Goal: Transaction & Acquisition: Purchase product/service

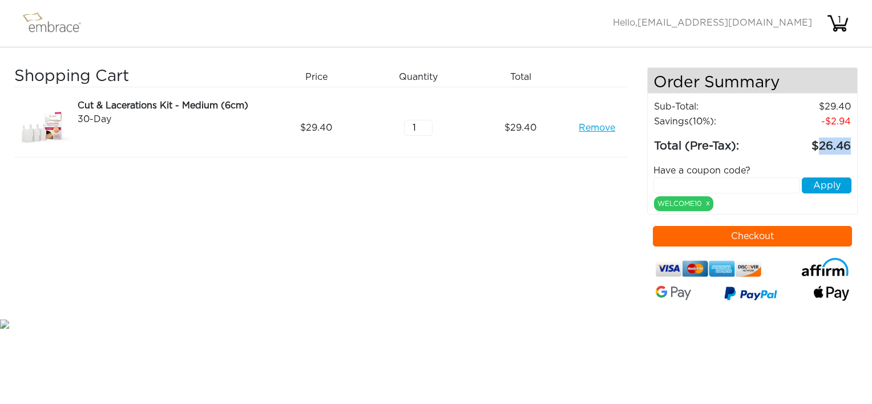
drag, startPoint x: 851, startPoint y: 142, endPoint x: 820, endPoint y: 148, distance: 31.5
click at [820, 148] on td "26.46" at bounding box center [807, 142] width 89 height 26
copy td "26.46"
click at [554, 291] on div "Shopping Cart Price Quantity Qty Total Cut & Lacerations Kit - Medium (6cm) 30-…" at bounding box center [330, 191] width 633 height 249
click at [735, 230] on button "Checkout" at bounding box center [753, 236] width 200 height 21
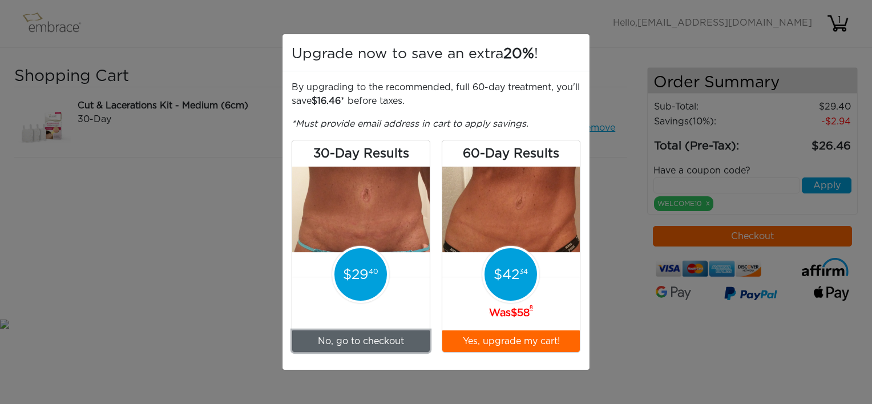
click at [400, 345] on link "No, go to checkout" at bounding box center [361, 342] width 138 height 22
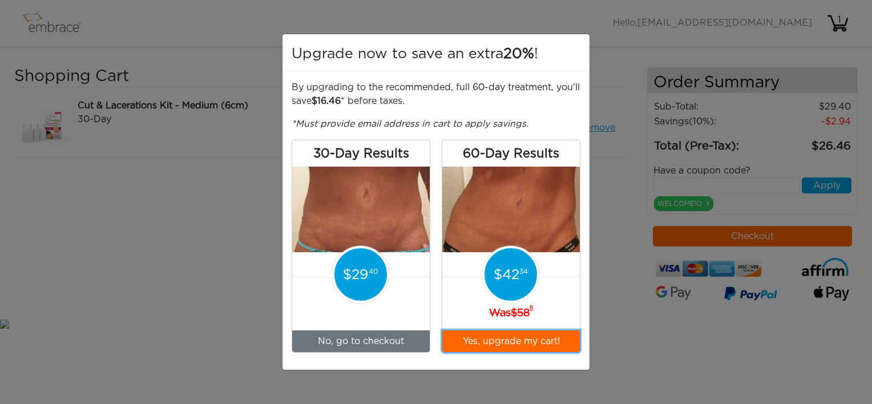
click at [495, 343] on button "Yes, upgrade my cart!" at bounding box center [511, 342] width 138 height 22
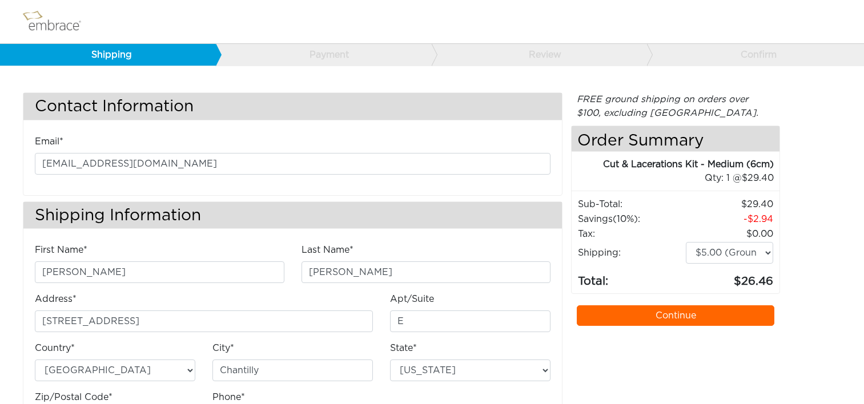
select select "VA"
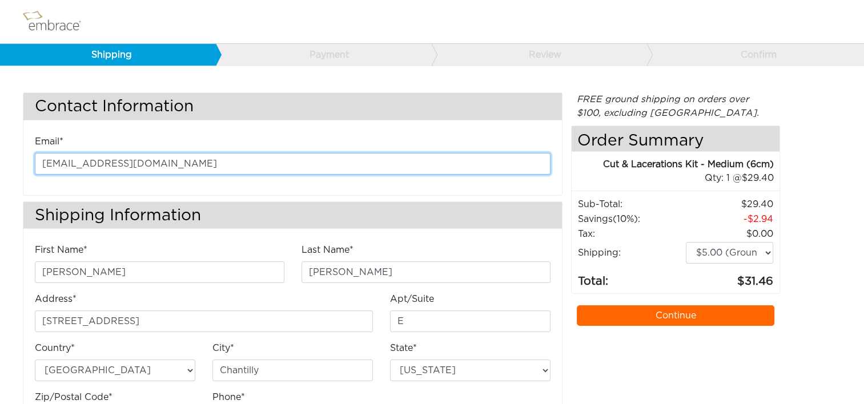
drag, startPoint x: 240, startPoint y: 167, endPoint x: 26, endPoint y: 158, distance: 214.9
click at [26, 158] on div "Email* kanderson@diligenthealthsolutions.com" at bounding box center [292, 159] width 533 height 49
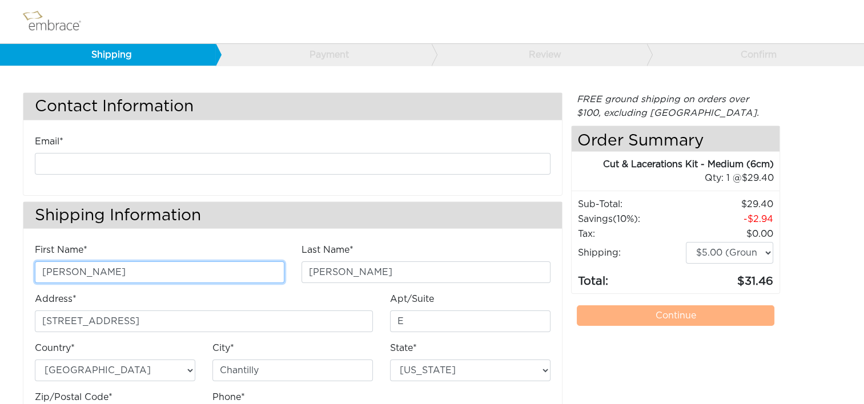
drag, startPoint x: 171, startPoint y: 270, endPoint x: 25, endPoint y: 269, distance: 146.7
click at [25, 269] on div "First Name* Kathleen Last Name* Anderson Address* 4200 Lafayette Center Drive E" at bounding box center [292, 347] width 538 height 208
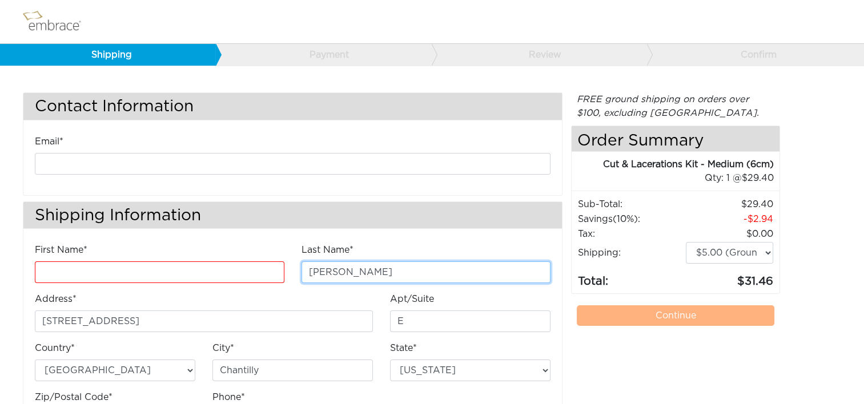
drag, startPoint x: 356, startPoint y: 273, endPoint x: 282, endPoint y: 267, distance: 74.5
click at [282, 267] on div "First Name* Last Name* Anderson Address* 4200 Lafayette Center Drive Apt/Suite E" at bounding box center [292, 341] width 533 height 196
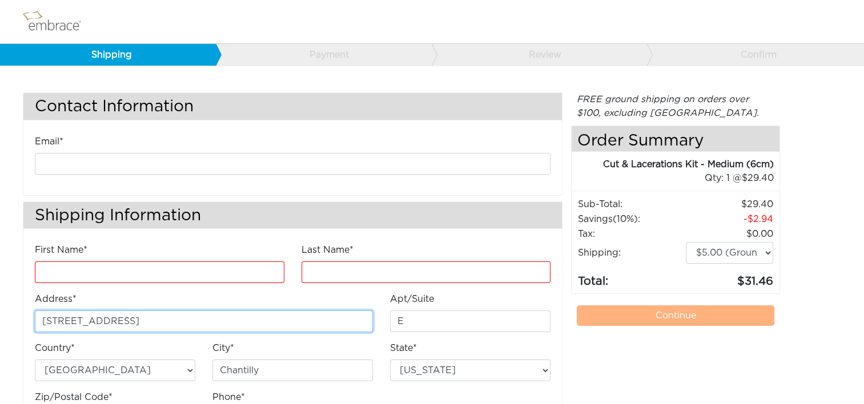
drag, startPoint x: 197, startPoint y: 321, endPoint x: 9, endPoint y: 299, distance: 189.1
click at [9, 299] on div "Contact Information Email* Shipping Information First Name* Last Name* Address*…" at bounding box center [432, 248] width 864 height 408
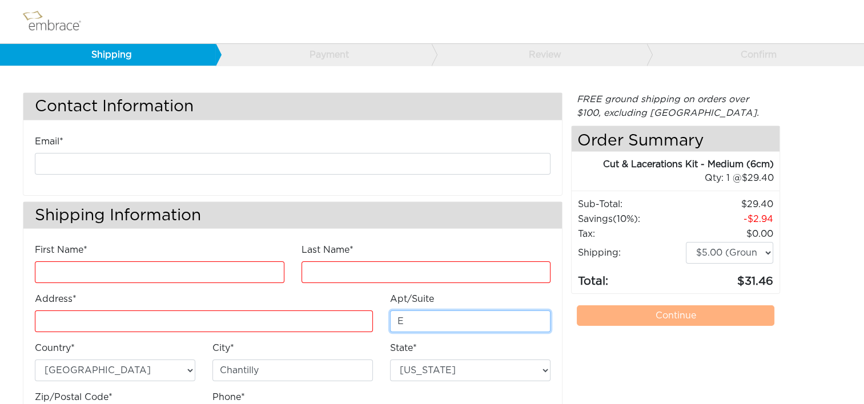
drag, startPoint x: 442, startPoint y: 316, endPoint x: 556, endPoint y: 288, distance: 116.3
click at [359, 317] on div "First Name* Last Name* Address* Apt/Suite E" at bounding box center [292, 341] width 533 height 196
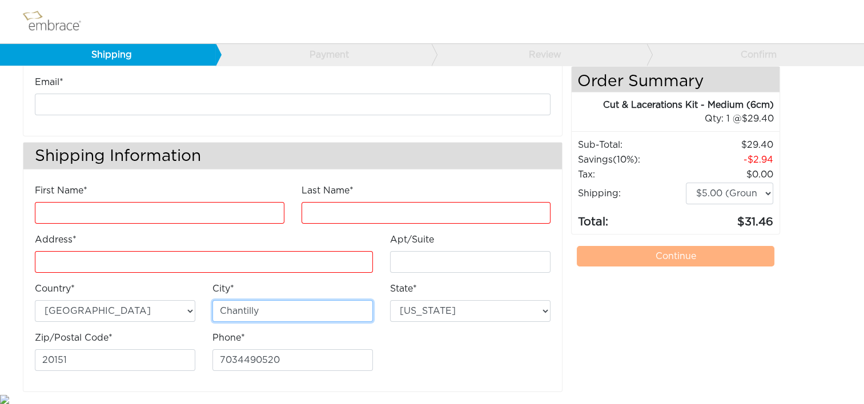
drag, startPoint x: 270, startPoint y: 307, endPoint x: 264, endPoint y: 301, distance: 8.9
click at [199, 304] on div "First Name* Last Name* Address* Apt/Suite" at bounding box center [292, 282] width 533 height 196
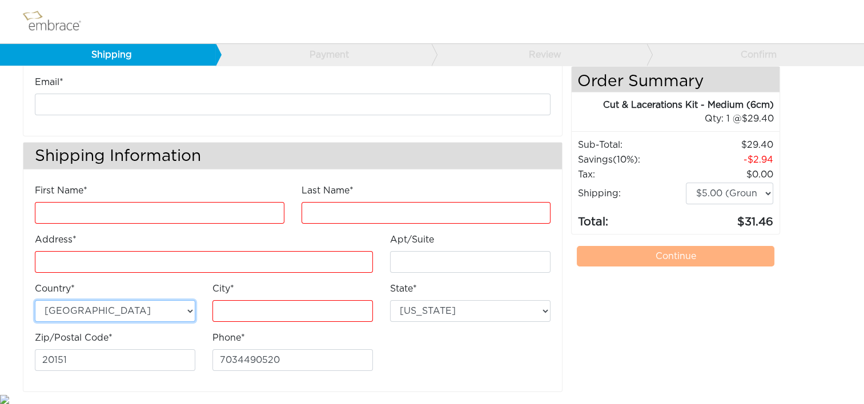
drag, startPoint x: 151, startPoint y: 309, endPoint x: 103, endPoint y: 308, distance: 47.4
click at [103, 308] on select "Australia United States" at bounding box center [115, 311] width 160 height 22
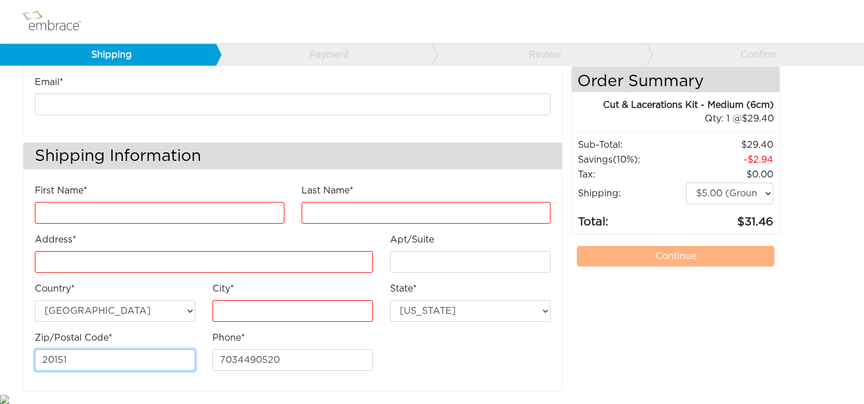
drag, startPoint x: 99, startPoint y: 361, endPoint x: 227, endPoint y: 348, distance: 129.1
click at [18, 350] on div "Contact Information Email* Shipping Information First Name* Last Name* Address*" at bounding box center [292, 212] width 557 height 359
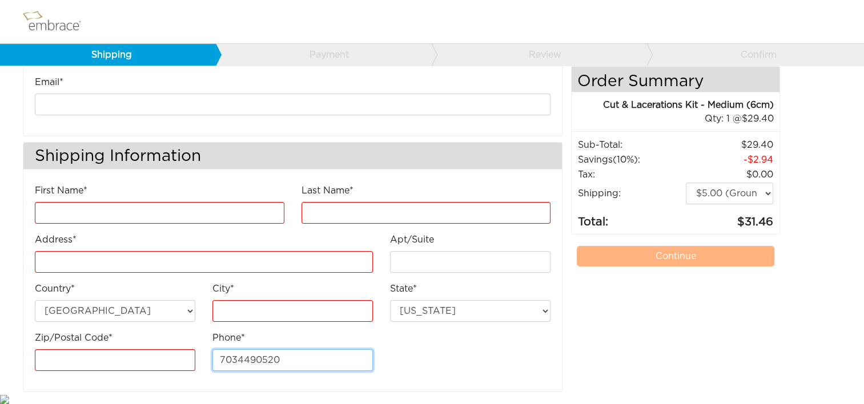
drag, startPoint x: 304, startPoint y: 356, endPoint x: 187, endPoint y: 355, distance: 117.1
click at [187, 355] on div "First Name* Last Name* Address* Apt/Suite" at bounding box center [292, 282] width 533 height 196
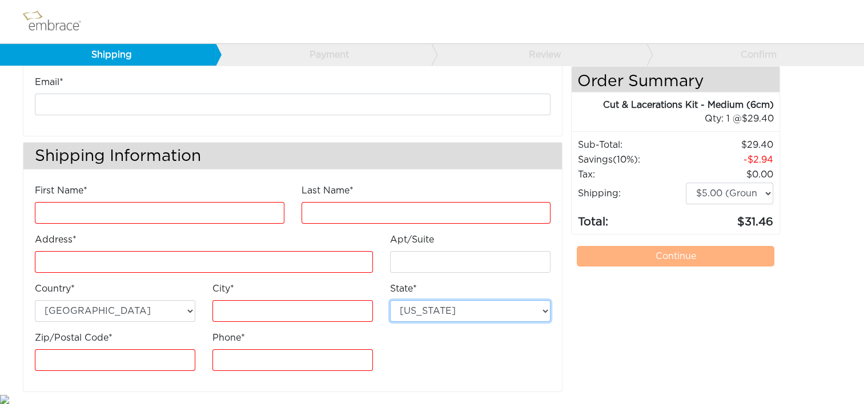
click at [542, 304] on select "Alabama Alaska Arizona Arkansas California Colorado Connecticut District of Col…" at bounding box center [470, 311] width 160 height 22
select select "AZ"
click at [390, 300] on select "Alabama Alaska Arizona Arkansas California Colorado Connecticut District of Col…" at bounding box center [470, 311] width 160 height 22
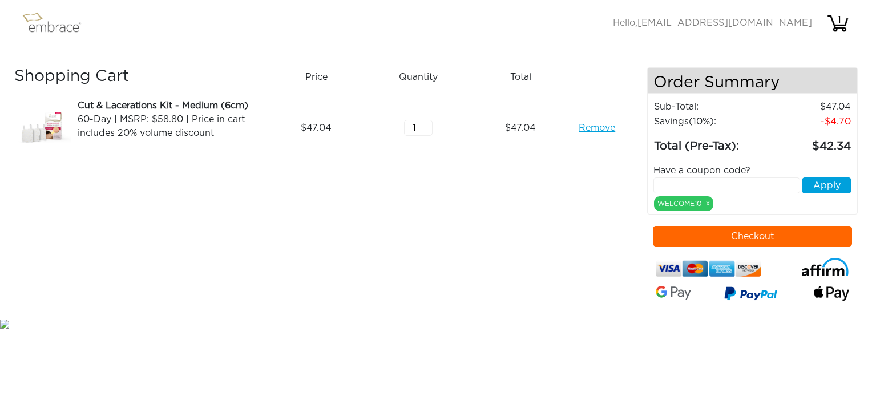
click at [735, 233] on button "Checkout" at bounding box center [753, 236] width 200 height 21
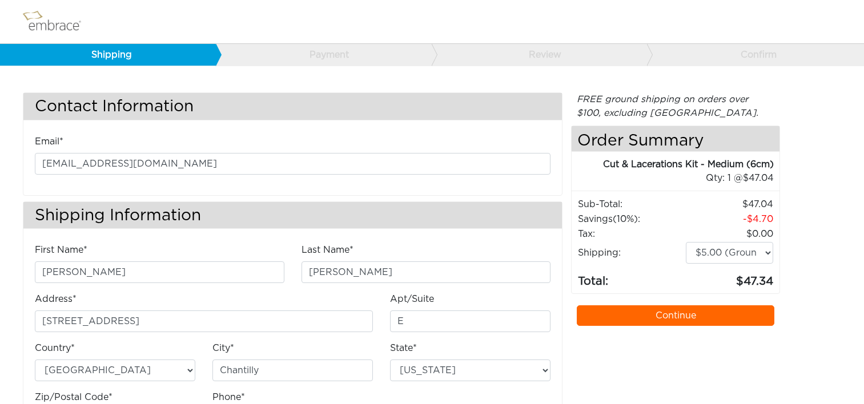
select select "VA"
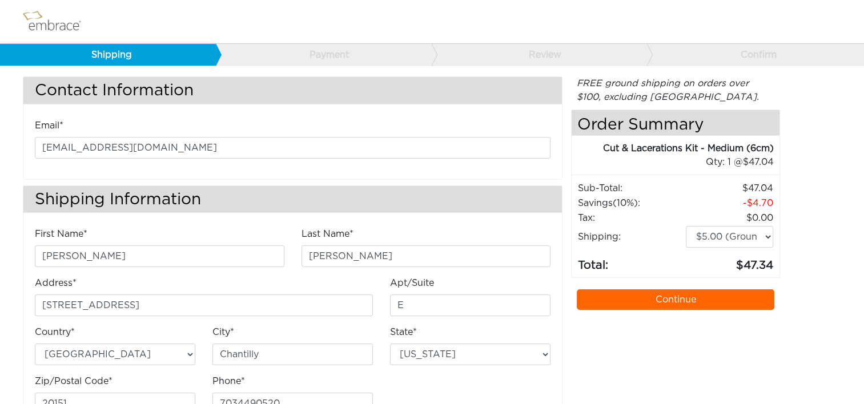
scroll to position [17, 0]
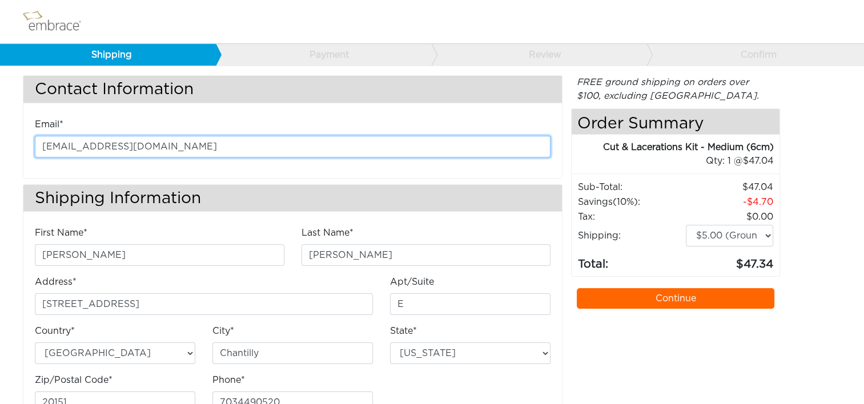
drag, startPoint x: 230, startPoint y: 146, endPoint x: 57, endPoint y: 154, distance: 173.2
click at [57, 154] on input "[EMAIL_ADDRESS][DOMAIN_NAME]" at bounding box center [293, 147] width 516 height 22
type input "k"
click at [36, 145] on input "k" at bounding box center [293, 147] width 516 height 22
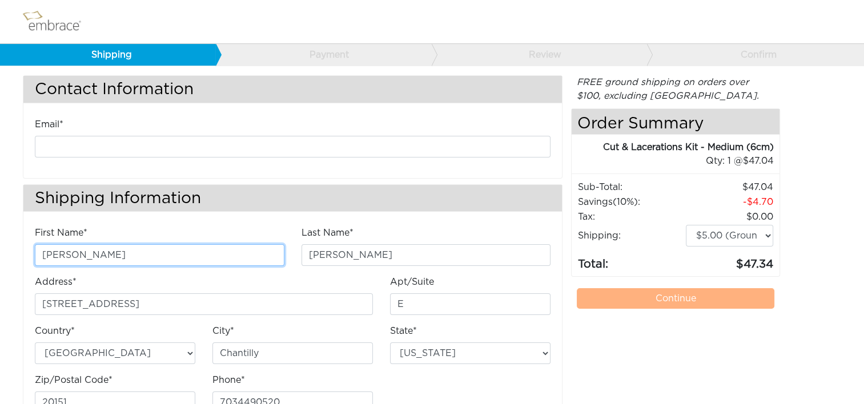
drag, startPoint x: 108, startPoint y: 255, endPoint x: 153, endPoint y: 256, distance: 44.6
click at [19, 243] on div "Contact Information Email* Shipping Information First Name* Kathleen Last Name*…" at bounding box center [292, 254] width 557 height 359
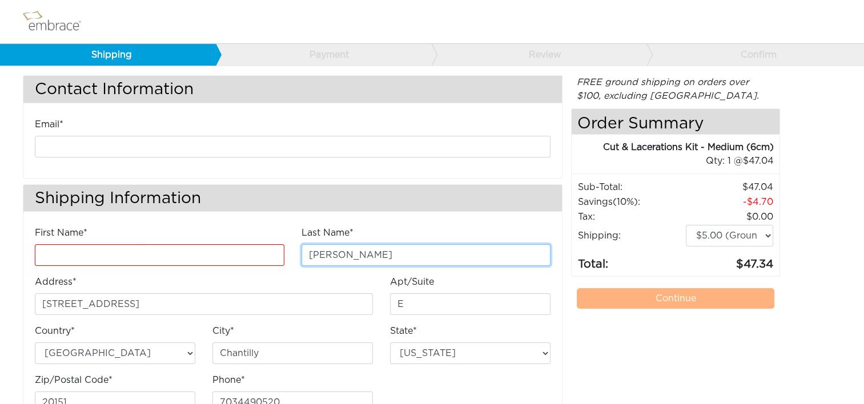
drag, startPoint x: 320, startPoint y: 258, endPoint x: 278, endPoint y: 255, distance: 41.8
click at [278, 255] on div "First Name* Last Name* Anderson Address* 4200 Lafayette Center Drive Apt/Suite E" at bounding box center [292, 324] width 533 height 196
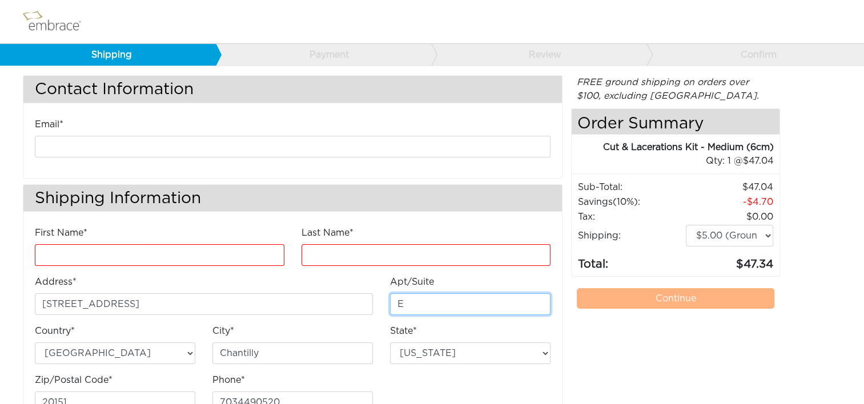
drag, startPoint x: 397, startPoint y: 307, endPoint x: 355, endPoint y: 301, distance: 43.2
click at [360, 301] on div "First Name* Last Name* Address* 4200 Lafayette Center Drive Apt/Suite E Country*" at bounding box center [292, 324] width 533 height 196
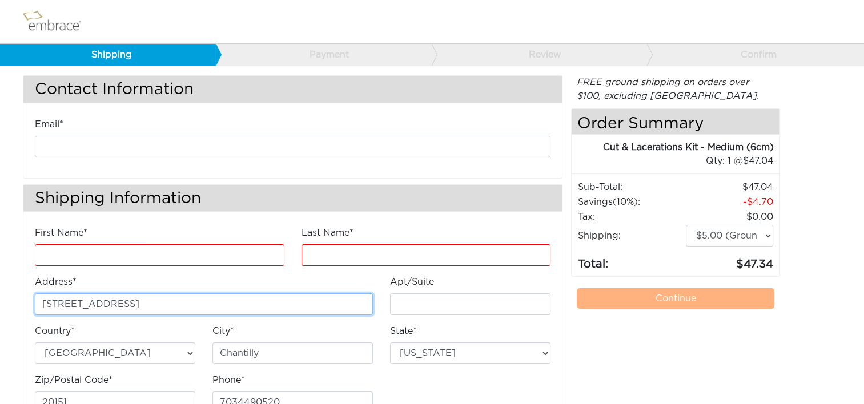
drag, startPoint x: 120, startPoint y: 300, endPoint x: 12, endPoint y: 288, distance: 109.1
click at [11, 289] on div "Contact Information Email* Shipping Information First Name* Last Name* Address*…" at bounding box center [432, 231] width 864 height 408
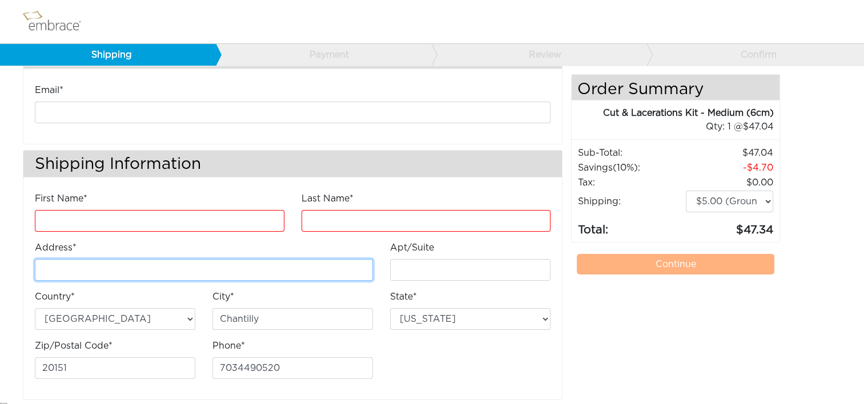
scroll to position [59, 0]
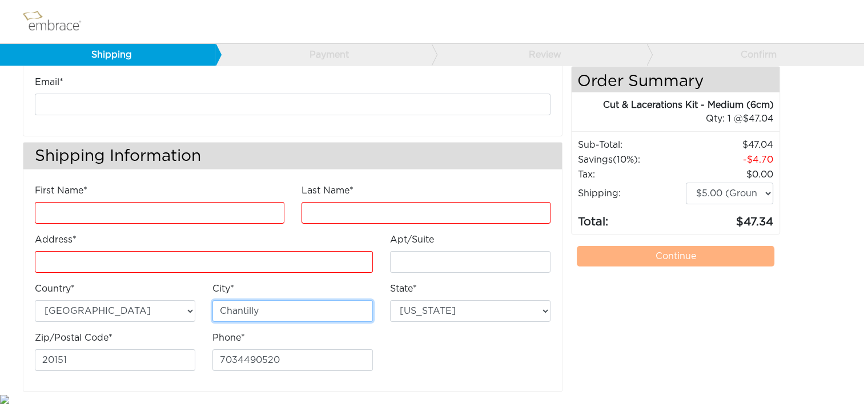
drag, startPoint x: 268, startPoint y: 311, endPoint x: 206, endPoint y: 311, distance: 62.2
click at [206, 311] on div "City* Chantilly" at bounding box center [293, 306] width 178 height 49
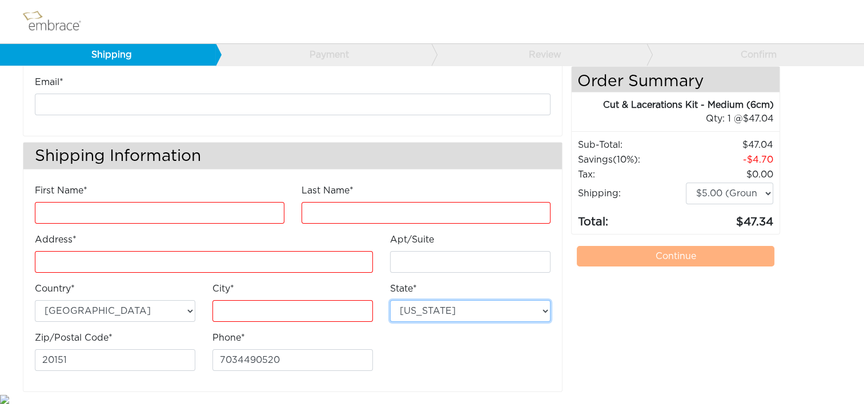
click at [542, 308] on select "Alabama Alaska Arizona Arkansas California Colorado Connecticut District of Col…" at bounding box center [470, 311] width 160 height 22
select select "AZ"
click at [390, 300] on select "Alabama Alaska Arizona Arkansas California Colorado Connecticut District of Col…" at bounding box center [470, 311] width 160 height 22
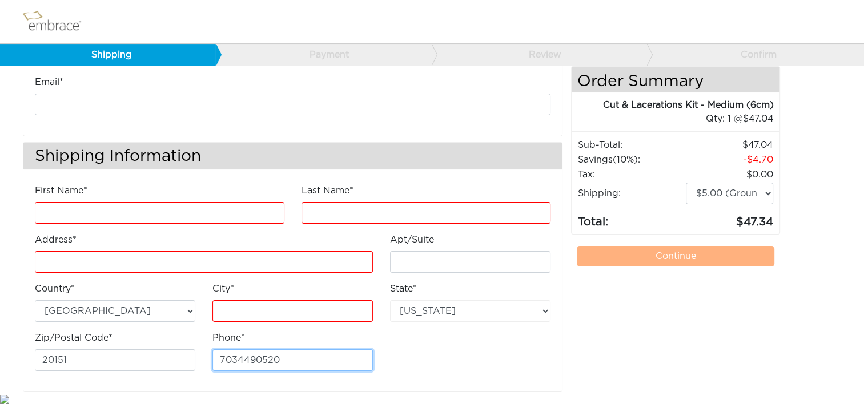
drag, startPoint x: 281, startPoint y: 357, endPoint x: 203, endPoint y: 357, distance: 78.2
click at [205, 357] on div "Phone* 7034490520" at bounding box center [293, 355] width 178 height 49
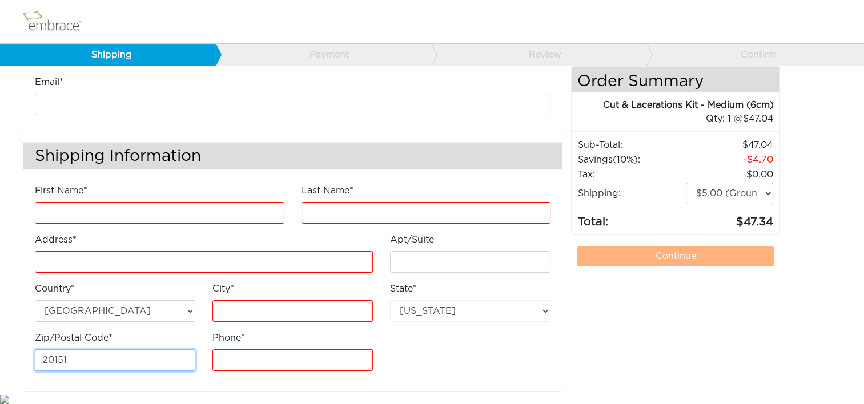
drag, startPoint x: 111, startPoint y: 364, endPoint x: 27, endPoint y: 354, distance: 84.5
click at [27, 354] on div "Zip/Postal Code* 20151" at bounding box center [115, 355] width 178 height 49
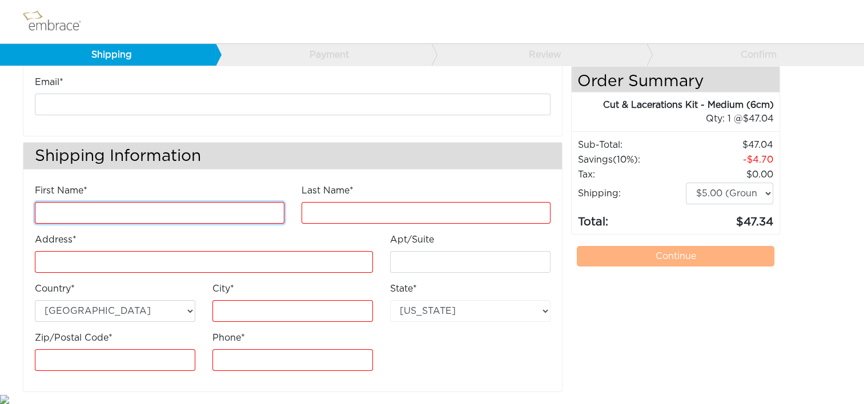
click at [131, 210] on input "First Name*" at bounding box center [159, 213] width 249 height 22
paste input "Sharon"
type input "Sharon"
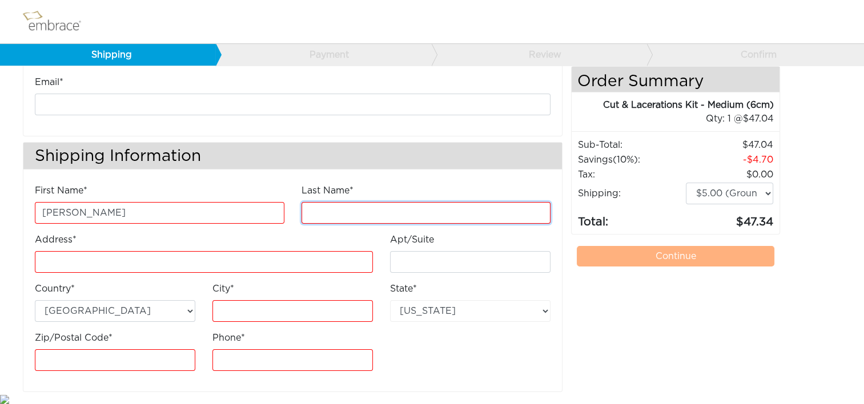
click at [353, 212] on input "Last Name*" at bounding box center [425, 213] width 249 height 22
click at [356, 206] on input "Last Name*" at bounding box center [425, 213] width 249 height 22
paste input "Dowell"
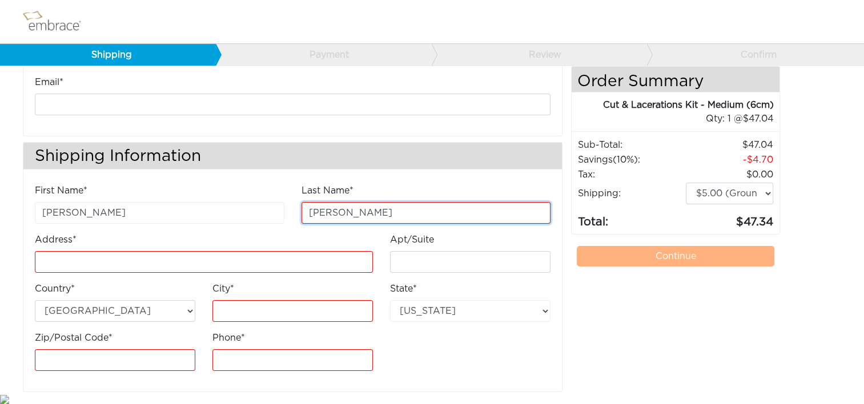
type input "Dowell"
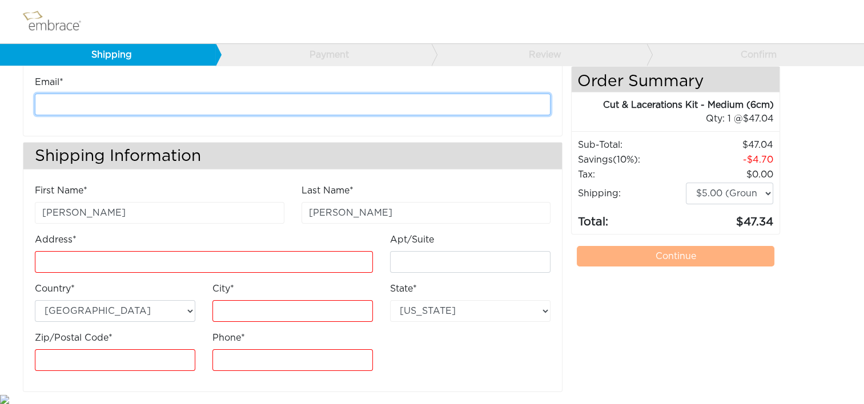
click at [73, 99] on input "email" at bounding box center [293, 105] width 516 height 22
paste input "dowellsr1948@gmail.com"
type input "dowellsr1948@gmail.com"
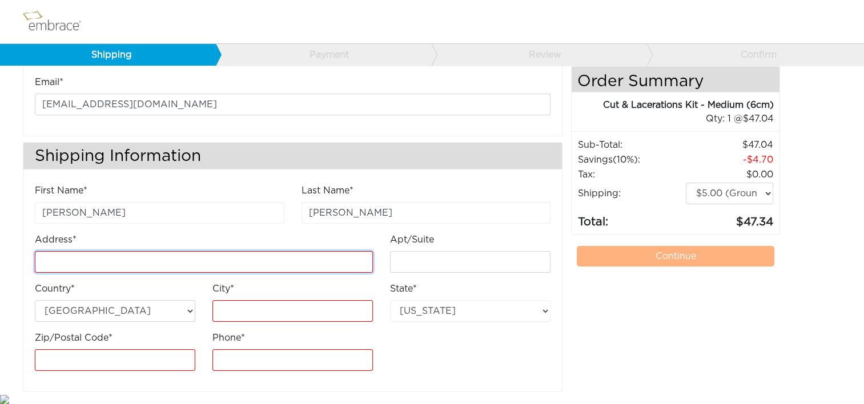
click at [86, 260] on input "Address*" at bounding box center [204, 262] width 338 height 22
click at [77, 266] on input "Address*" at bounding box center [204, 262] width 338 height 22
paste input "7484 East Pontebella Drive"
type input "7484 East Pontebella Drive"
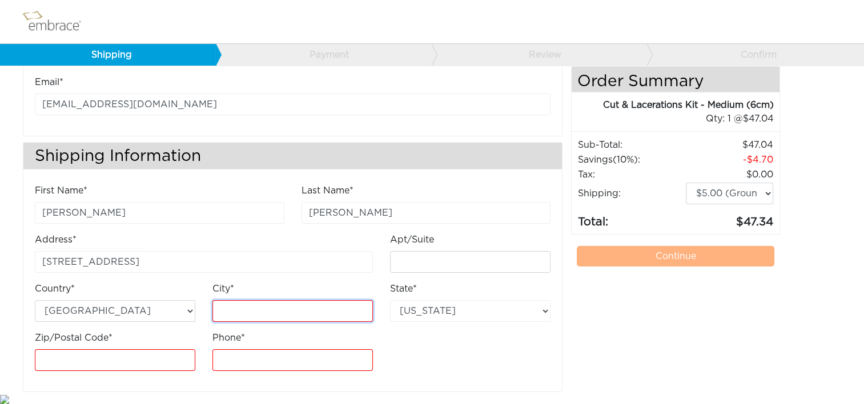
drag, startPoint x: 253, startPoint y: 301, endPoint x: 291, endPoint y: 319, distance: 41.9
click at [253, 301] on input "City*" at bounding box center [292, 311] width 160 height 22
click at [267, 308] on input "City*" at bounding box center [292, 311] width 160 height 22
paste input "Scottsdale"
type input "Scottsdale"
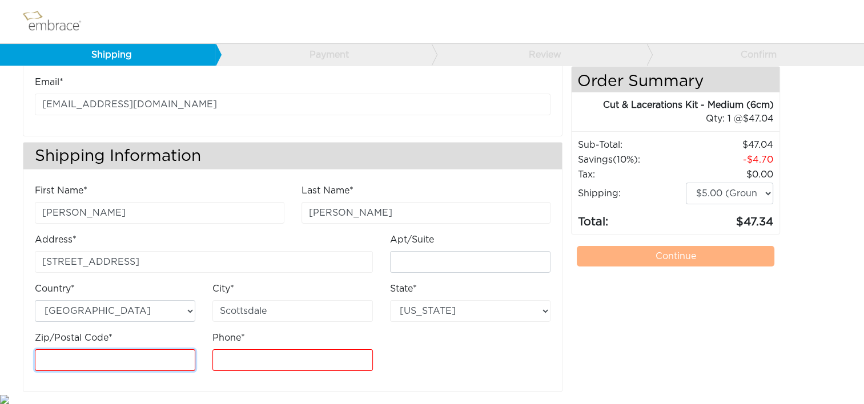
click at [82, 364] on input "Zip/Postal Code*" at bounding box center [115, 360] width 160 height 22
paste input "85266"
type input "85266"
drag, startPoint x: 251, startPoint y: 351, endPoint x: 281, endPoint y: 357, distance: 30.9
click at [251, 351] on input "Phone*" at bounding box center [292, 360] width 160 height 22
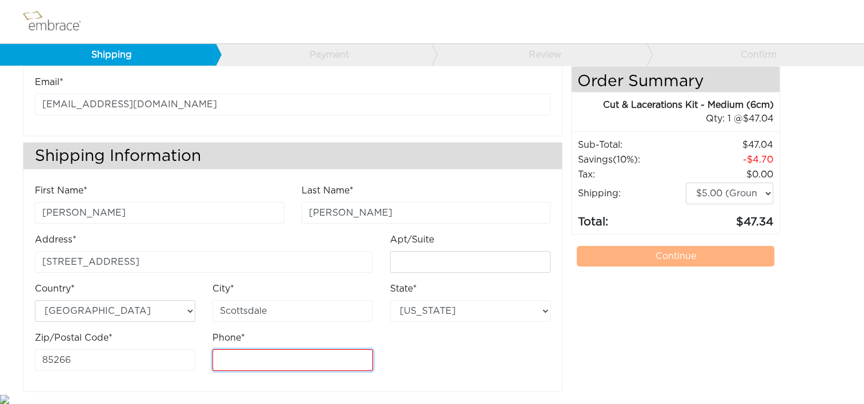
click at [217, 359] on input "Phone*" at bounding box center [292, 360] width 160 height 22
paste input "602-881-88"
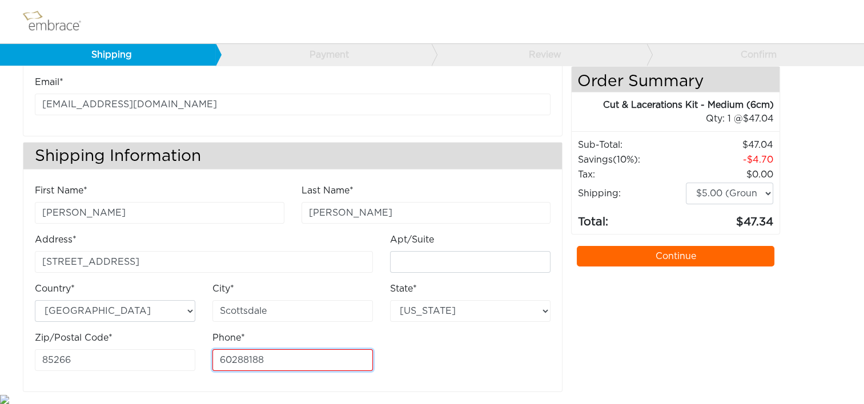
drag, startPoint x: 263, startPoint y: 360, endPoint x: 203, endPoint y: 359, distance: 60.0
click at [199, 362] on div "First Name* Sharon Last Name* Dowell Address* 7484 East Pontebella Drive City*" at bounding box center [292, 282] width 533 height 196
click at [244, 356] on input "602" at bounding box center [292, 360] width 160 height 22
click at [285, 356] on input "602881" at bounding box center [292, 360] width 160 height 22
type input "6028818801"
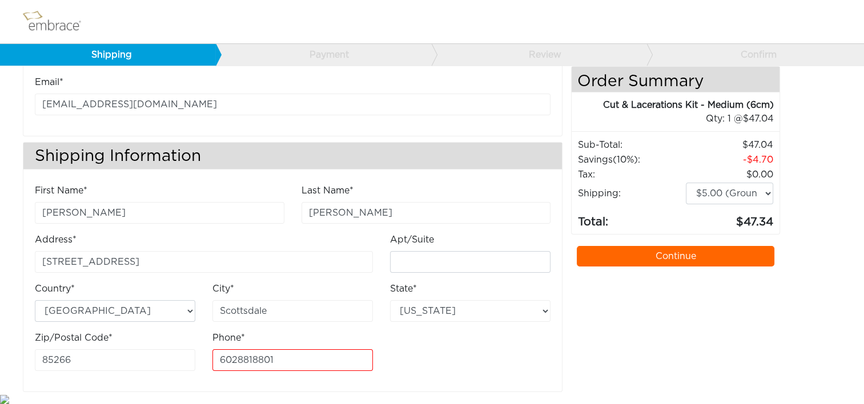
click at [436, 368] on div "First Name* Sharon Last Name* Dowell Address* 7484 East Pontebella Drive City*" at bounding box center [292, 282] width 533 height 196
drag, startPoint x: 735, startPoint y: 254, endPoint x: 601, endPoint y: 248, distance: 134.3
click at [735, 254] on link "Continue" at bounding box center [676, 256] width 198 height 21
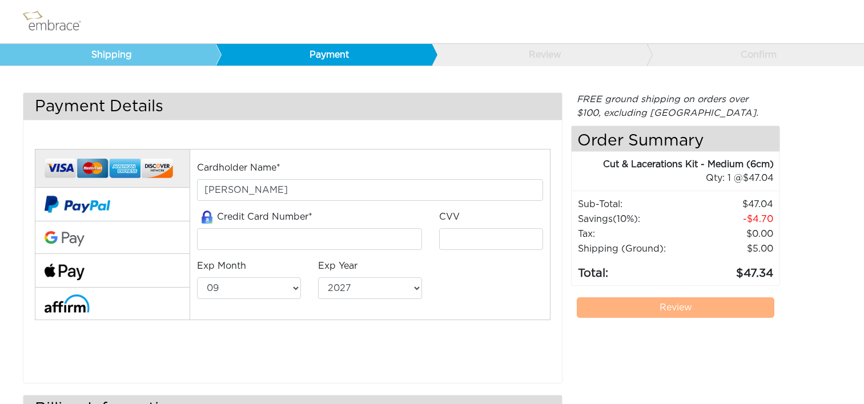
select select "9"
select select "2027"
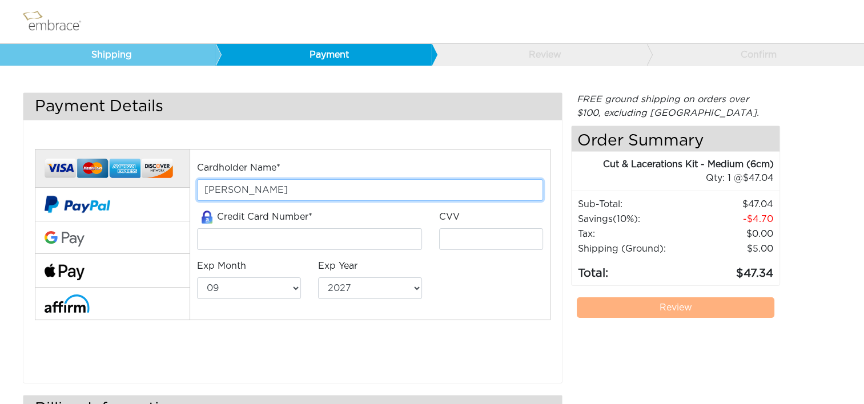
click at [294, 192] on input "[PERSON_NAME]" at bounding box center [370, 190] width 346 height 22
drag, startPoint x: 274, startPoint y: 189, endPoint x: 204, endPoint y: 187, distance: 69.7
click at [204, 187] on input "Sharon Dowell" at bounding box center [370, 190] width 346 height 22
paste input "R"
type input "Sharon R Dowell"
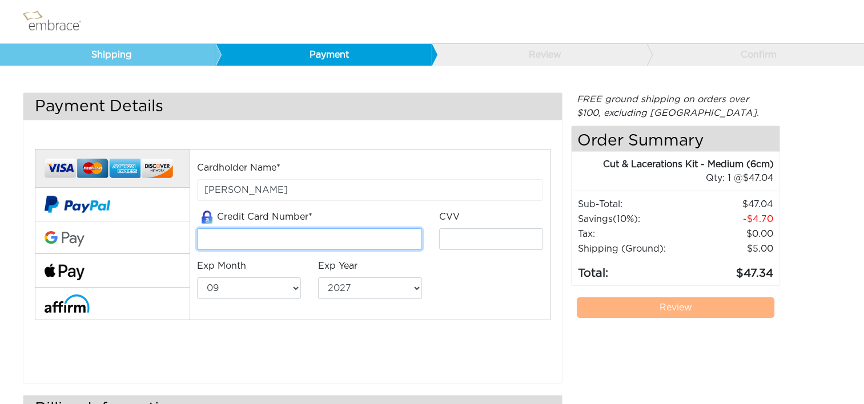
click at [240, 233] on input "tel" at bounding box center [309, 239] width 225 height 22
paste input "4257040029659586"
type input "4257040029659586"
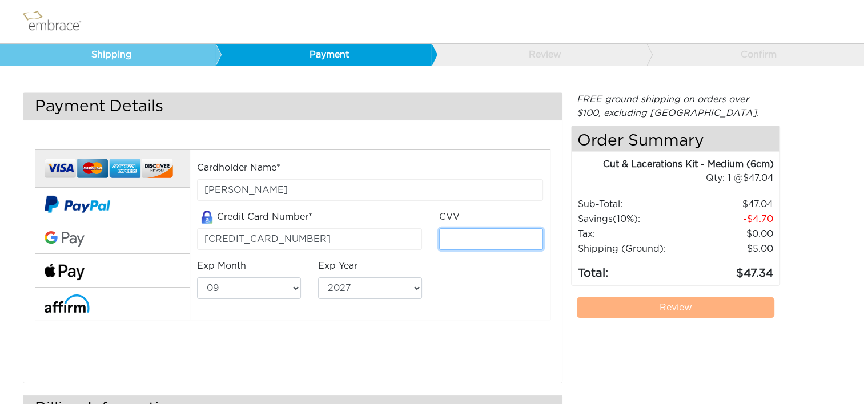
click at [473, 233] on input "tel" at bounding box center [491, 239] width 104 height 22
type input "339"
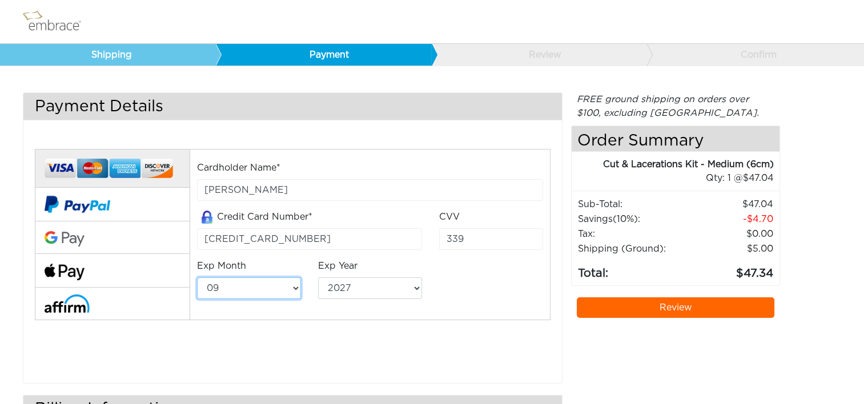
click at [297, 285] on select "01 02 03 04 05 06 07 08 09 10 11 12" at bounding box center [249, 288] width 104 height 22
select select "10"
click at [197, 277] on select "01 02 03 04 05 06 07 08 09 10 11 12" at bounding box center [249, 288] width 104 height 22
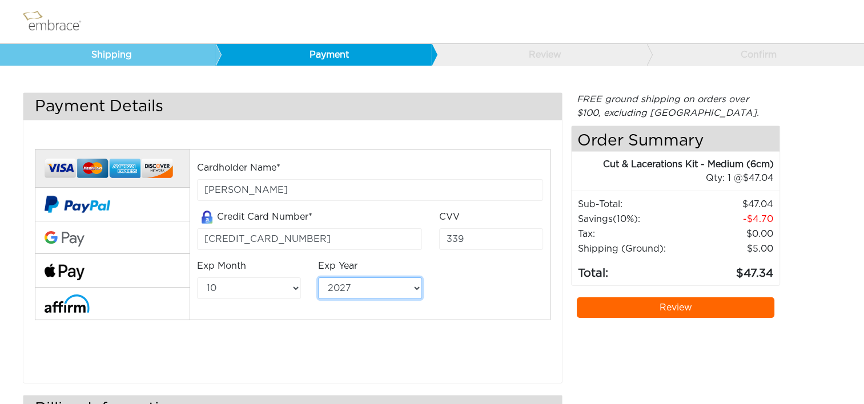
click at [416, 287] on select "2025 2026 2027 2028 2029 2030 2031 2032 2033 2034 2035 2036 2037 2038 2039" at bounding box center [370, 288] width 104 height 22
select select "2028"
click at [318, 277] on select "2025 2026 2027 2028 2029 2030 2031 2032 2033 2034 2035 2036 2037 2038 2039" at bounding box center [370, 288] width 104 height 22
drag, startPoint x: 662, startPoint y: 308, endPoint x: 653, endPoint y: 307, distance: 8.7
click at [662, 308] on link "Review" at bounding box center [676, 307] width 198 height 21
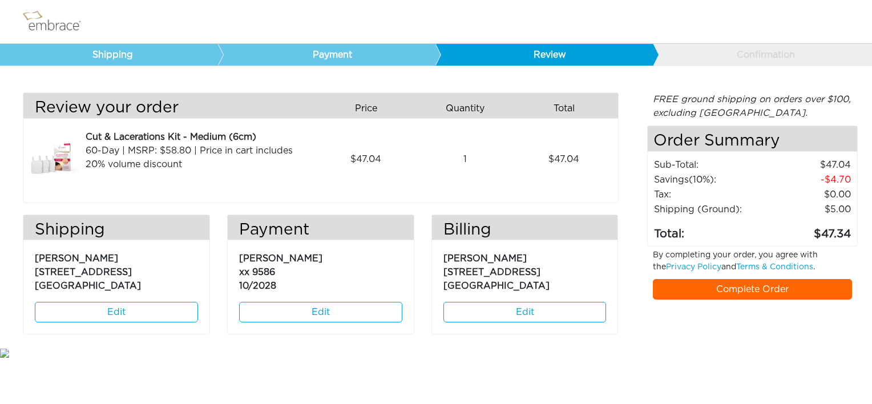
click at [799, 290] on link "Complete Order" at bounding box center [753, 289] width 200 height 21
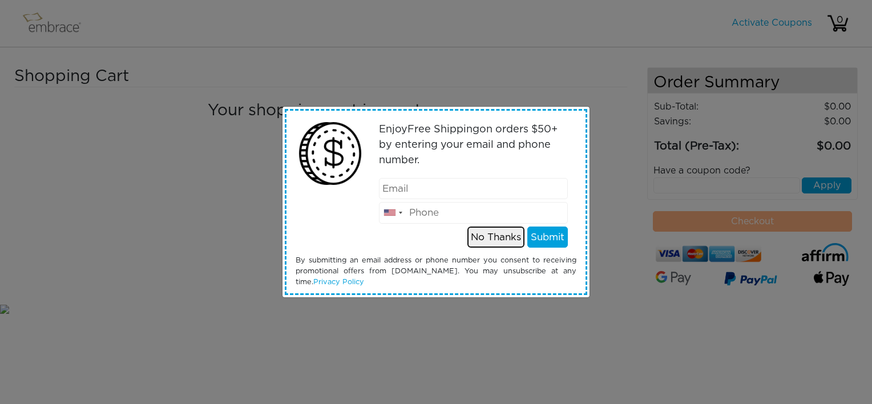
click at [509, 236] on button "No Thanks" at bounding box center [496, 238] width 57 height 22
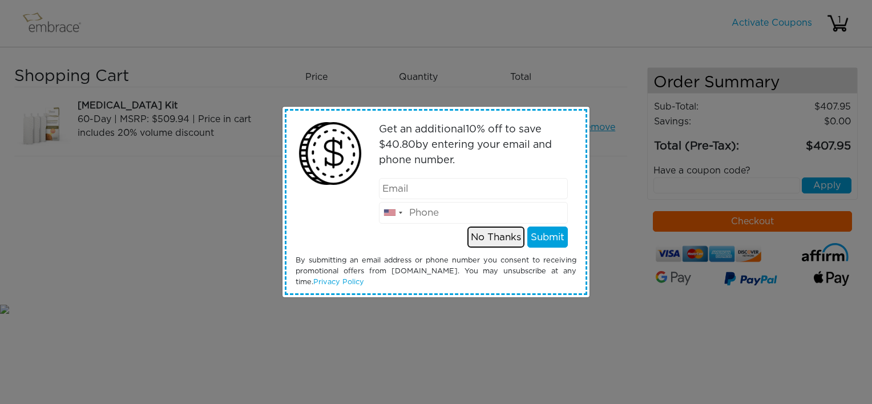
click at [510, 238] on button "No Thanks" at bounding box center [496, 238] width 57 height 22
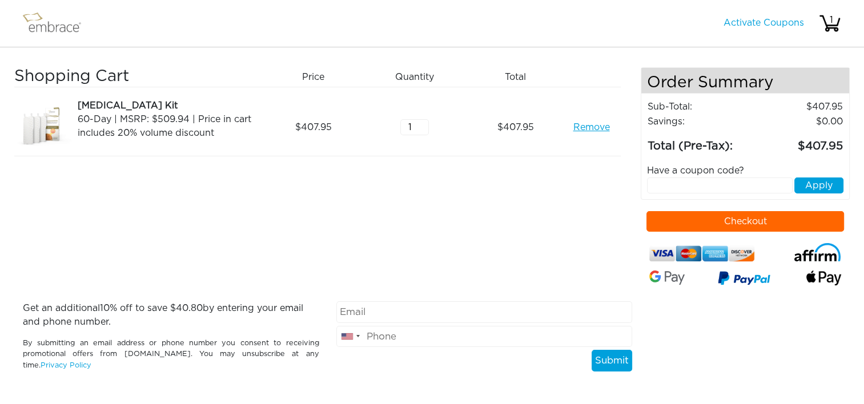
drag, startPoint x: 707, startPoint y: 217, endPoint x: 549, endPoint y: 242, distance: 160.0
click at [706, 218] on button "Checkout" at bounding box center [745, 221] width 198 height 21
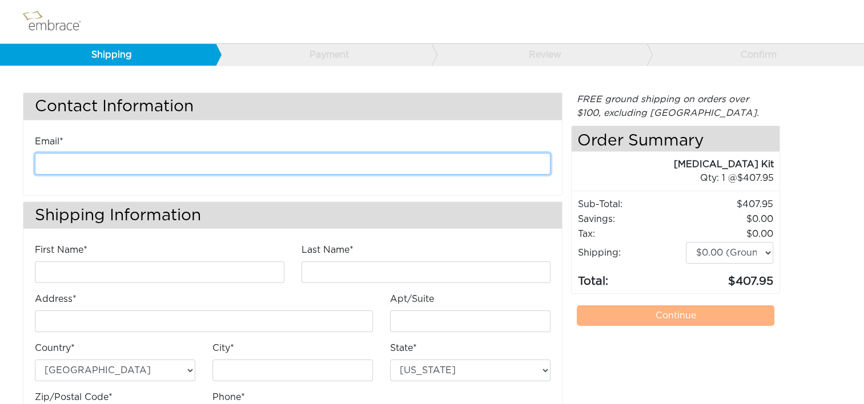
click at [87, 162] on input "email" at bounding box center [293, 164] width 516 height 22
type input "kanderson@diligenthealthsolutions.com"
drag, startPoint x: 240, startPoint y: 162, endPoint x: 36, endPoint y: 170, distance: 204.5
click at [36, 170] on input "kanderson@diligenthealthsolutions.com" at bounding box center [293, 164] width 516 height 22
click at [130, 165] on input "email" at bounding box center [293, 164] width 516 height 22
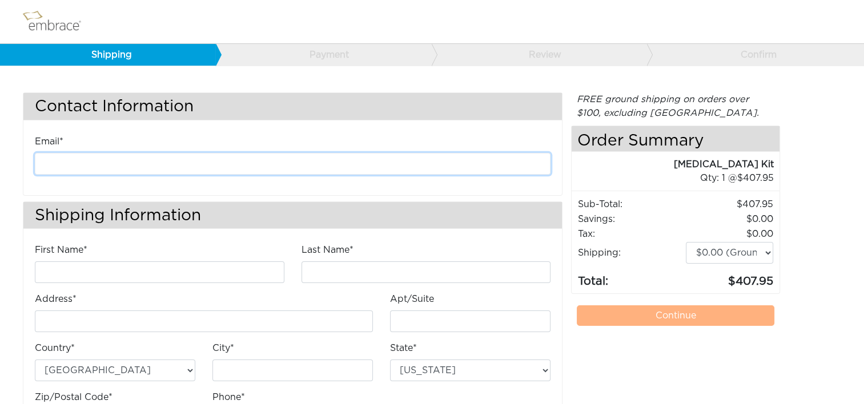
type input "[EMAIL_ADDRESS][DOMAIN_NAME]"
drag, startPoint x: 228, startPoint y: 164, endPoint x: 27, endPoint y: 164, distance: 201.0
click at [27, 164] on div "Email* kanderson@diligenthealthsolutions.com" at bounding box center [292, 159] width 533 height 49
click at [126, 161] on input "email" at bounding box center [293, 164] width 516 height 22
type input "kate@bldiagnostics.com"
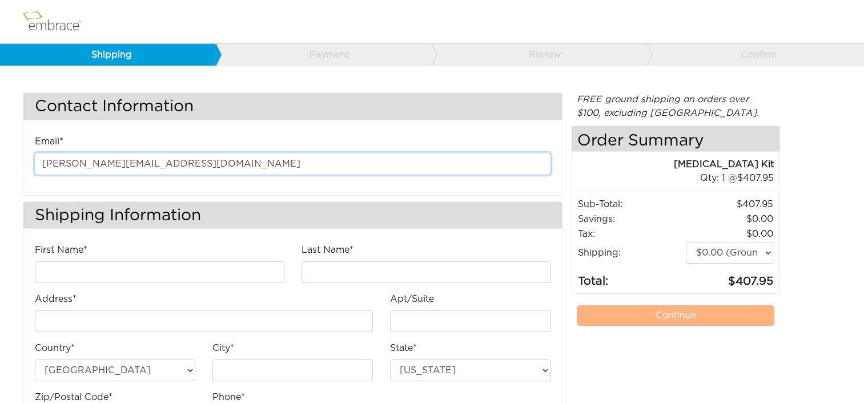
click at [154, 163] on input "kate@bldiagnostics.com" at bounding box center [293, 164] width 516 height 22
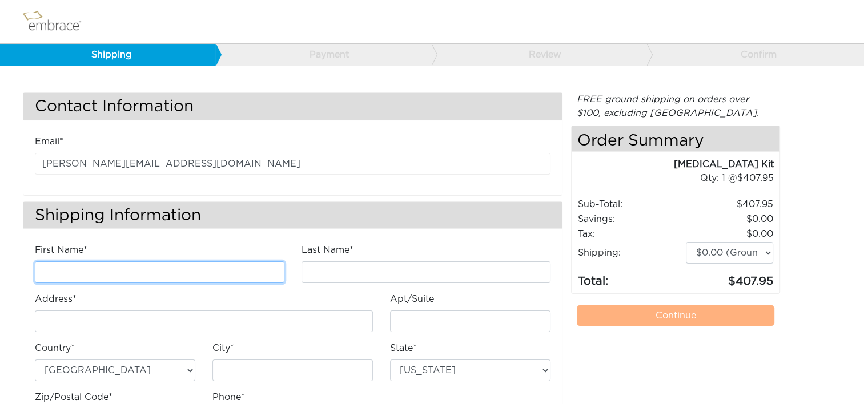
click at [99, 269] on input "First Name*" at bounding box center [159, 272] width 249 height 22
click at [142, 275] on input "First Name*" at bounding box center [159, 272] width 249 height 22
type input "Kathleen"
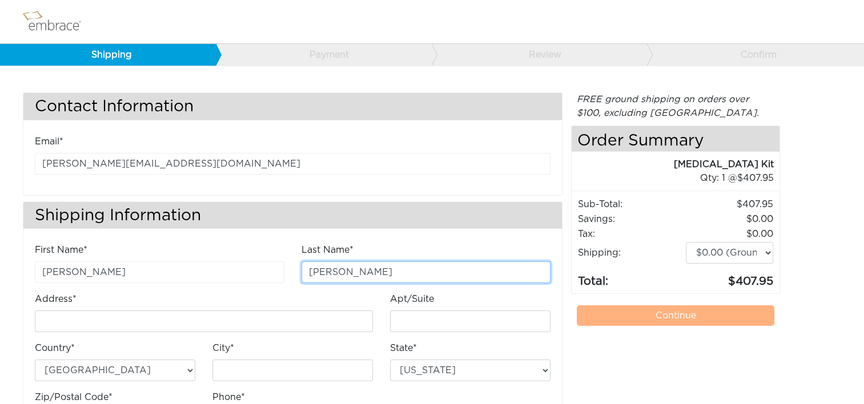
type input "Anderson"
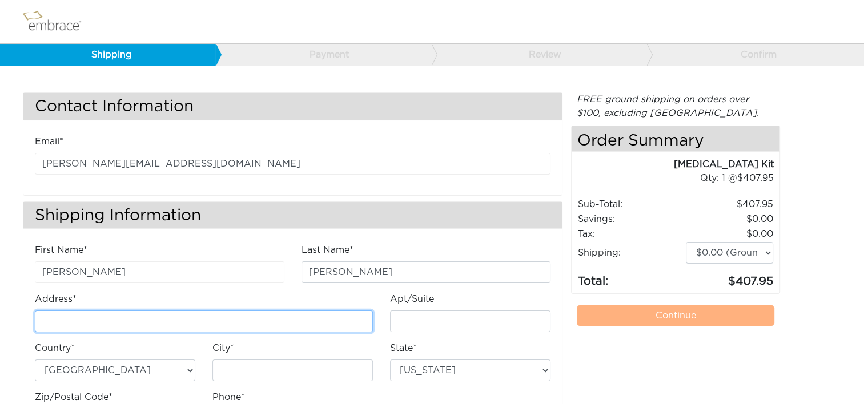
click at [132, 319] on input "Address*" at bounding box center [204, 322] width 338 height 22
type input "4200 Lafayette Center Drive"
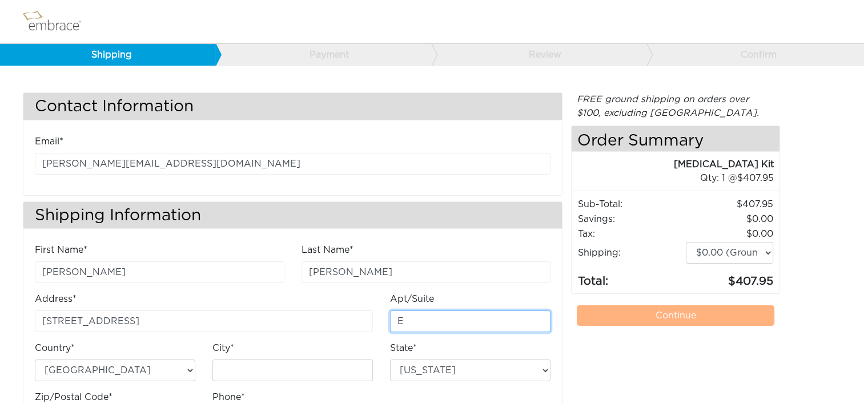
type input "E"
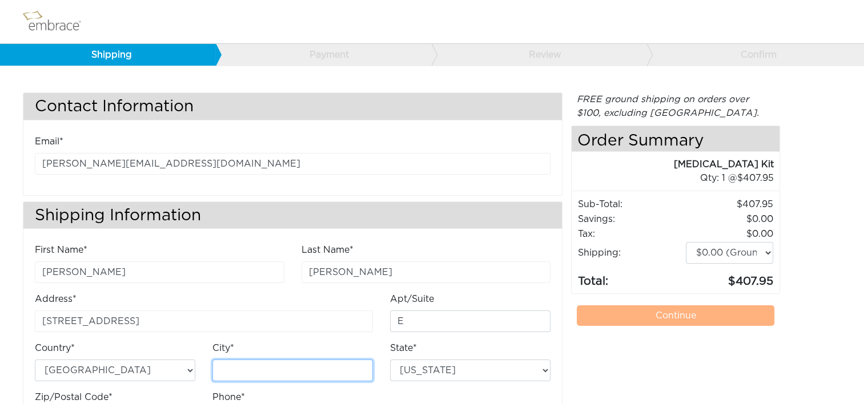
click at [228, 371] on input "City*" at bounding box center [292, 371] width 160 height 22
type input "Chantilly"
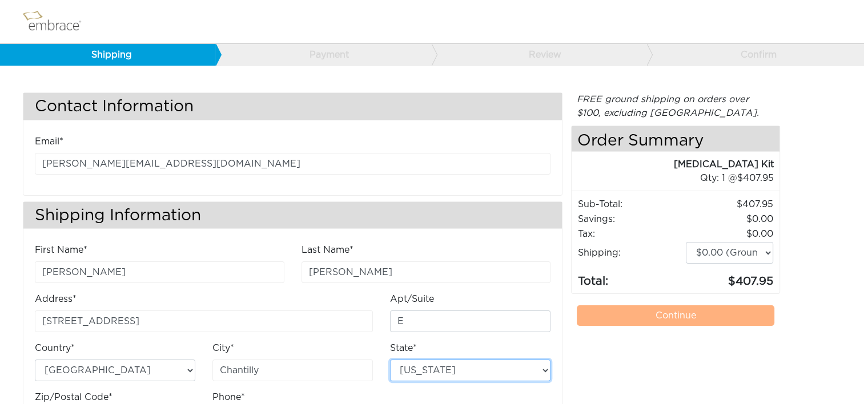
click at [546, 368] on select "Alabama Alaska Arizona Arkansas California Colorado Connecticut District of Col…" at bounding box center [470, 371] width 160 height 22
select select "VA"
click at [390, 360] on select "Alabama Alaska Arizona Arkansas California Colorado Connecticut District of Col…" at bounding box center [470, 371] width 160 height 22
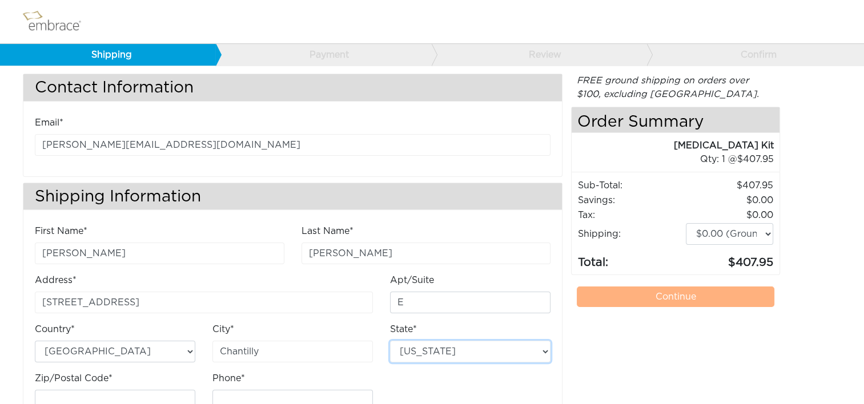
scroll to position [59, 0]
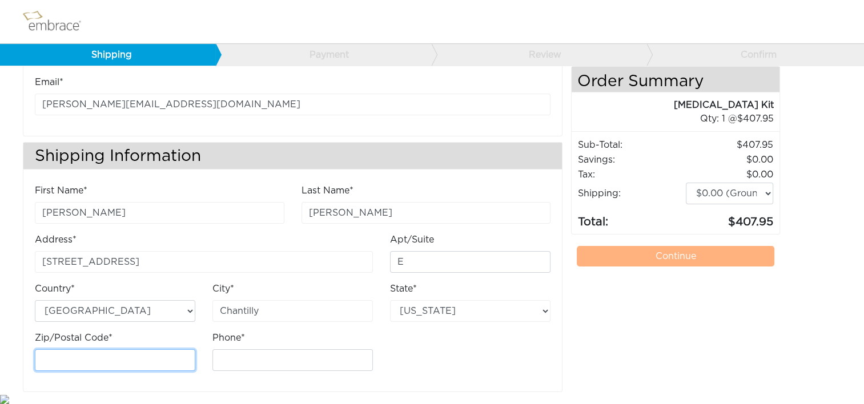
click at [152, 364] on input "Zip/Postal Code*" at bounding box center [115, 360] width 160 height 22
click at [105, 354] on input "Zip/Postal Code*" at bounding box center [115, 360] width 160 height 22
type input "20151"
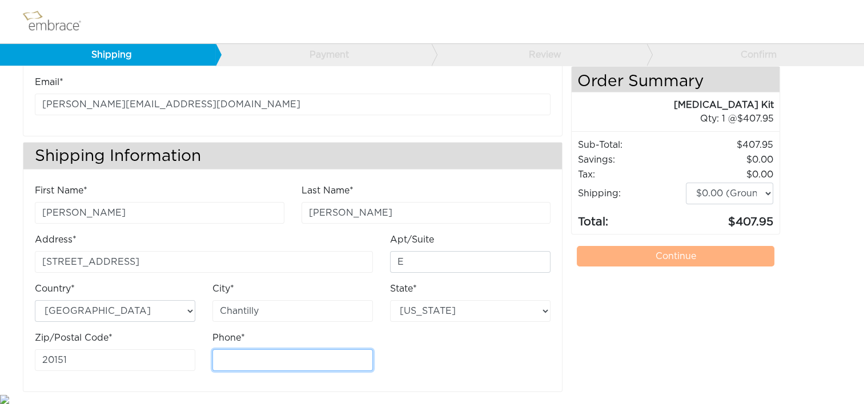
click at [241, 360] on input "Phone*" at bounding box center [292, 360] width 160 height 22
type input "7034490520"
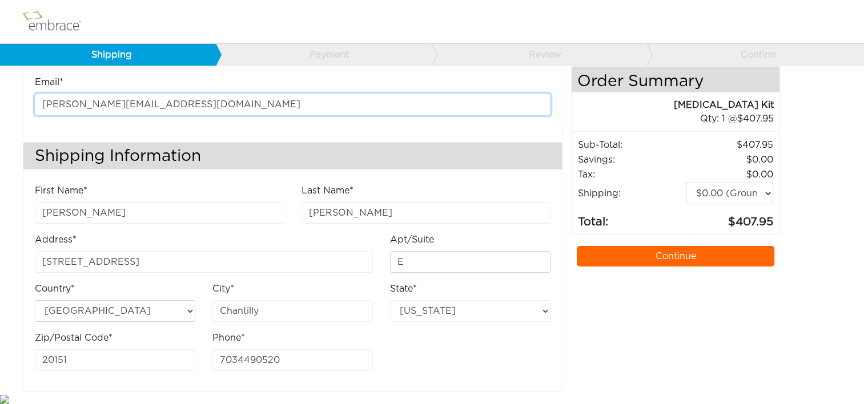
drag, startPoint x: 162, startPoint y: 102, endPoint x: 29, endPoint y: 97, distance: 132.5
click at [29, 97] on div "Email* kate@bldiagnostics.com" at bounding box center [292, 99] width 533 height 49
click at [84, 105] on input "email" at bounding box center [293, 105] width 516 height 22
type input "[EMAIL_ADDRESS][DOMAIN_NAME]"
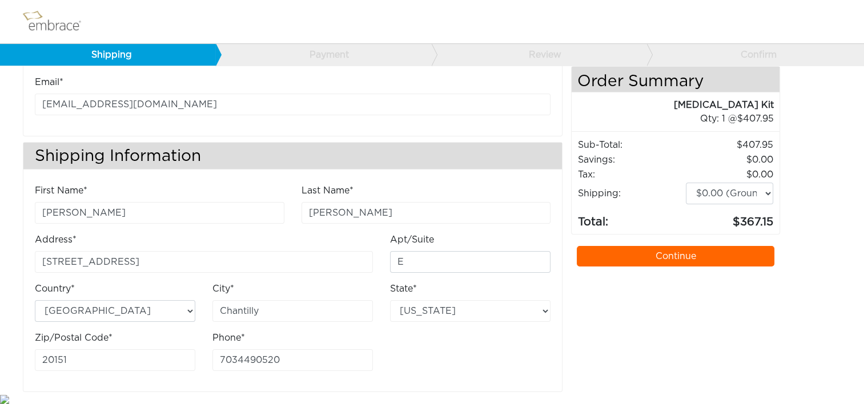
click at [629, 256] on link "Continue" at bounding box center [676, 256] width 198 height 21
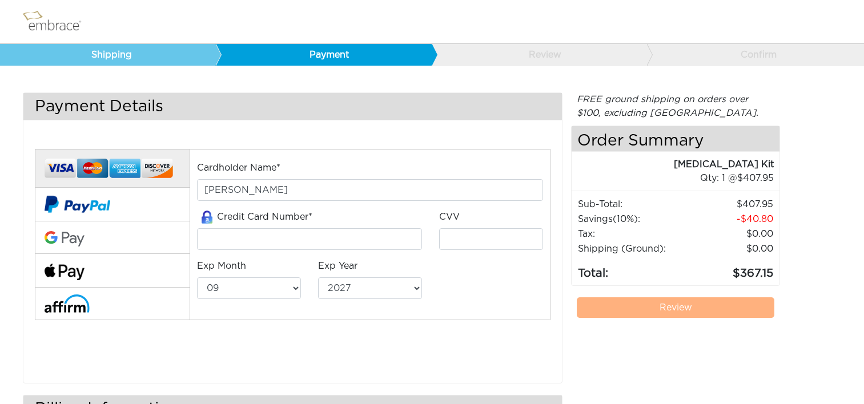
select select "9"
select select "2027"
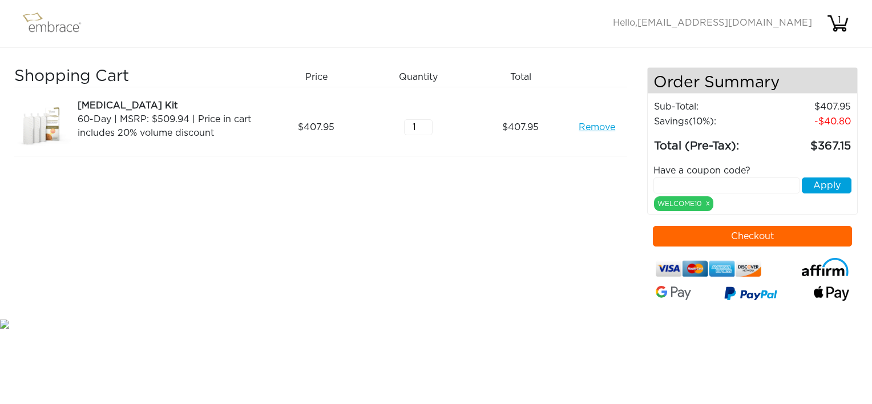
click at [707, 236] on button "Checkout" at bounding box center [753, 236] width 200 height 21
click at [584, 126] on link "Remove" at bounding box center [597, 127] width 37 height 14
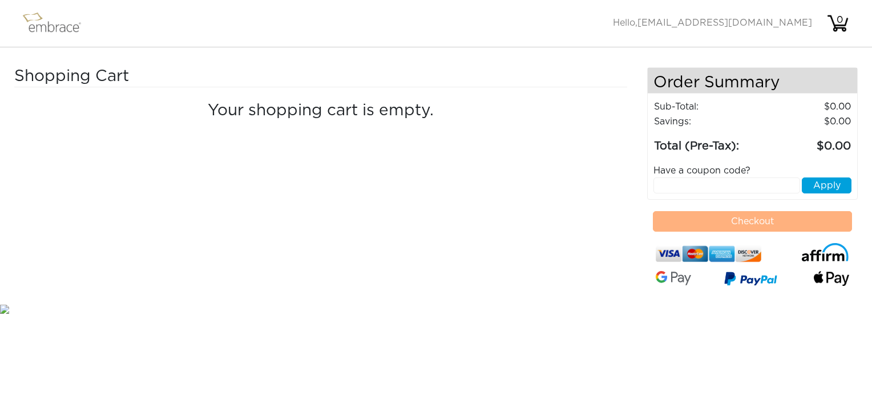
click at [55, 26] on img at bounding box center [57, 23] width 74 height 29
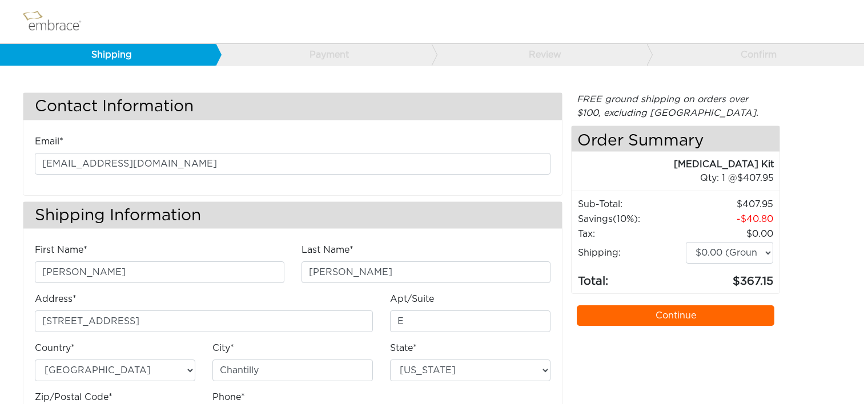
select select "VA"
